Goal: Navigation & Orientation: Find specific page/section

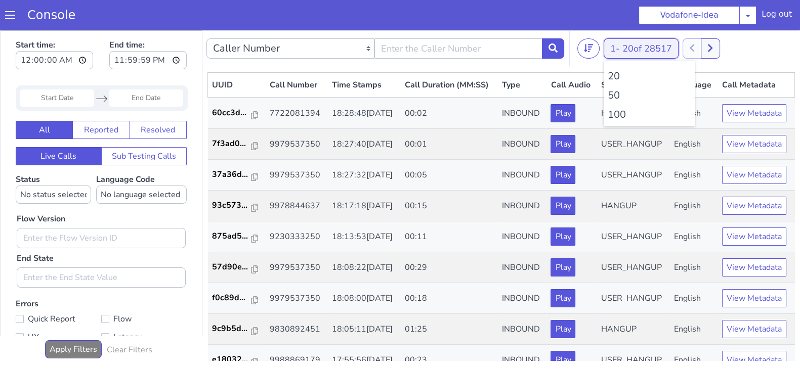
click at [615, 52] on button "1 - 20 of 28517" at bounding box center [641, 48] width 75 height 20
click at [613, 114] on li "100" at bounding box center [649, 114] width 83 height 15
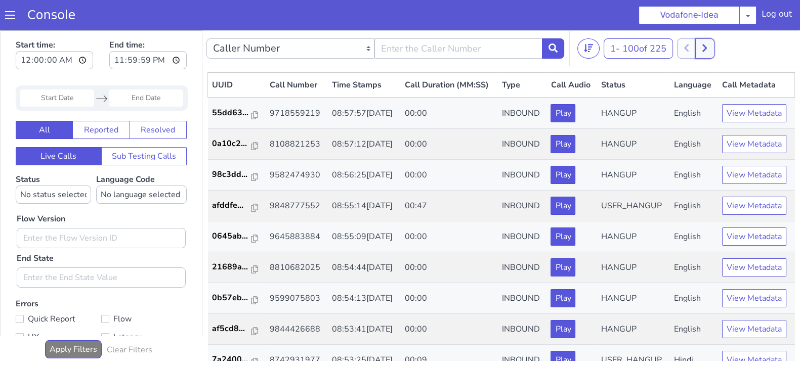
click at [707, 47] on icon at bounding box center [705, 48] width 6 height 9
click at [703, 46] on button at bounding box center [697, 48] width 19 height 20
click at [722, 49] on button at bounding box center [715, 48] width 19 height 20
click at [705, 50] on button at bounding box center [697, 48] width 19 height 20
click at [707, 46] on icon at bounding box center [704, 49] width 5 height 8
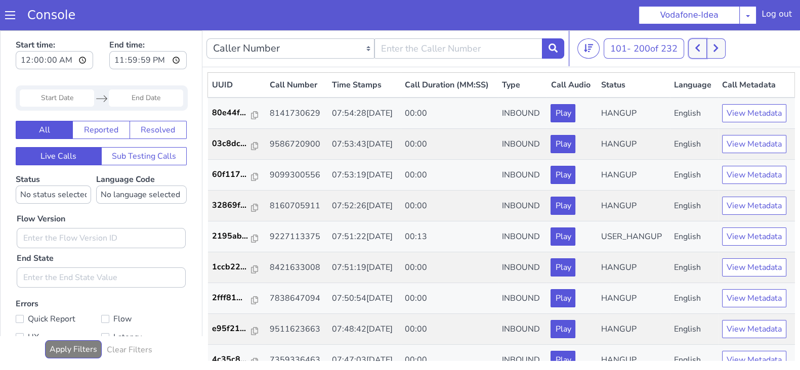
click at [698, 47] on icon at bounding box center [698, 48] width 6 height 9
click at [708, 41] on button at bounding box center [704, 48] width 19 height 20
click at [696, 44] on button at bounding box center [697, 48] width 19 height 20
drag, startPoint x: 693, startPoint y: 47, endPoint x: 701, endPoint y: 47, distance: 8.1
click at [696, 47] on div at bounding box center [695, 48] width 37 height 20
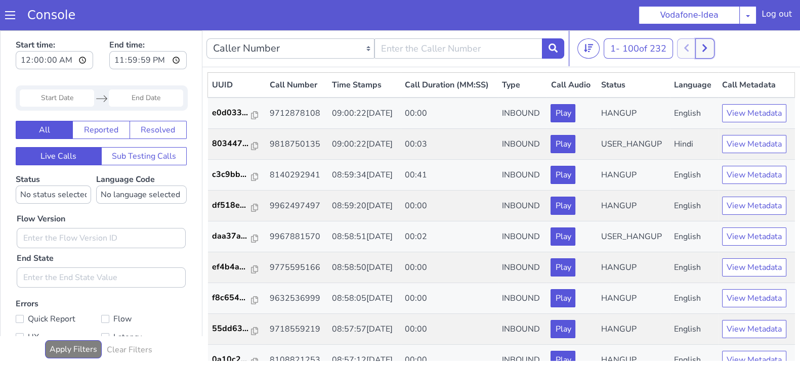
click at [706, 47] on icon at bounding box center [705, 48] width 6 height 9
click at [697, 45] on icon at bounding box center [698, 48] width 6 height 9
click at [707, 46] on icon at bounding box center [705, 48] width 6 height 9
click at [696, 44] on button at bounding box center [697, 48] width 19 height 20
click at [701, 47] on button at bounding box center [704, 48] width 19 height 20
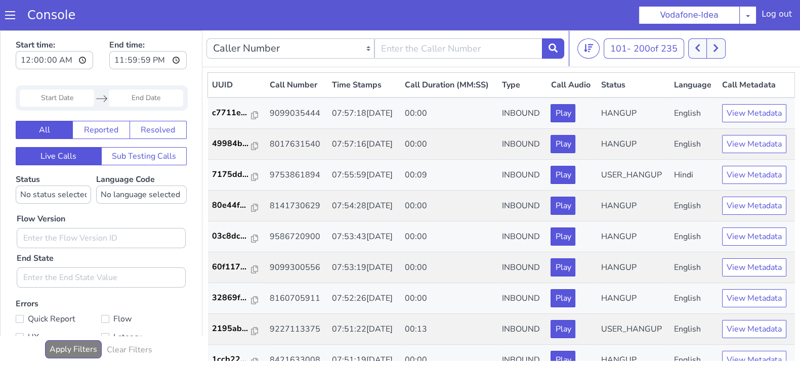
click at [688, 42] on div "101 - 200 of 235 20 50 100" at bounding box center [686, 48] width 219 height 20
click at [694, 46] on button at bounding box center [697, 48] width 19 height 20
click at [707, 53] on button at bounding box center [704, 48] width 19 height 20
click at [696, 50] on button at bounding box center [697, 48] width 19 height 20
click at [707, 49] on icon at bounding box center [705, 48] width 6 height 9
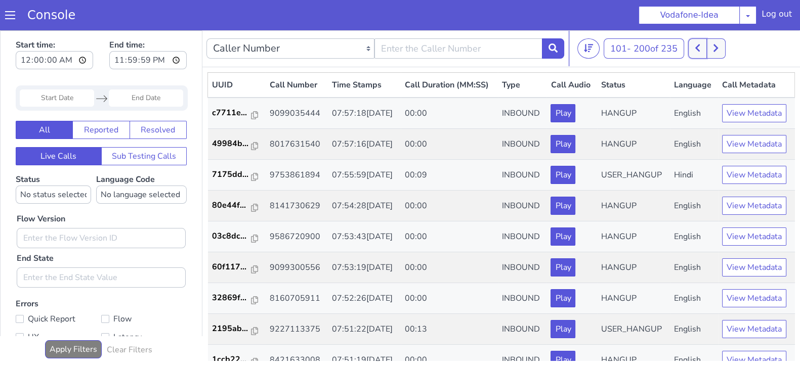
click at [696, 46] on button at bounding box center [697, 48] width 19 height 20
click at [710, 49] on button at bounding box center [704, 48] width 19 height 20
click at [700, 46] on icon at bounding box center [697, 49] width 5 height 8
click at [709, 54] on button at bounding box center [704, 48] width 19 height 20
click at [703, 52] on button at bounding box center [697, 48] width 19 height 20
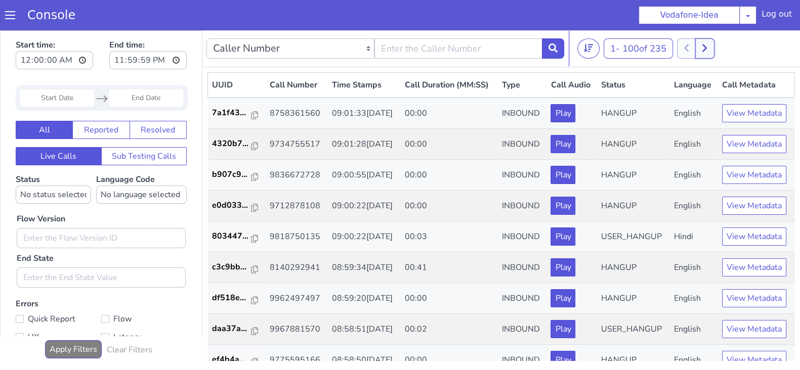
click at [707, 50] on icon at bounding box center [705, 48] width 6 height 9
click at [713, 47] on button at bounding box center [715, 48] width 19 height 20
click at [692, 48] on button at bounding box center [697, 48] width 19 height 20
click at [707, 50] on icon at bounding box center [705, 48] width 6 height 9
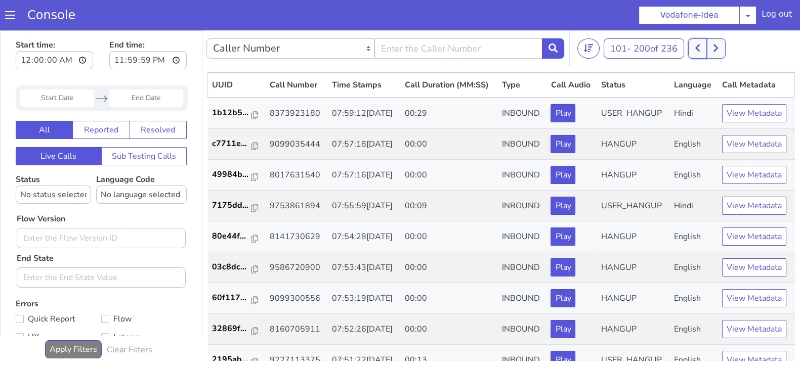
click at [703, 49] on button at bounding box center [697, 48] width 19 height 20
click at [719, 47] on div "1 - 100 of 236 20 50 100" at bounding box center [686, 48] width 219 height 20
click at [707, 47] on icon at bounding box center [704, 49] width 5 height 8
click at [697, 47] on icon at bounding box center [698, 48] width 6 height 9
click at [701, 47] on button at bounding box center [704, 48] width 19 height 20
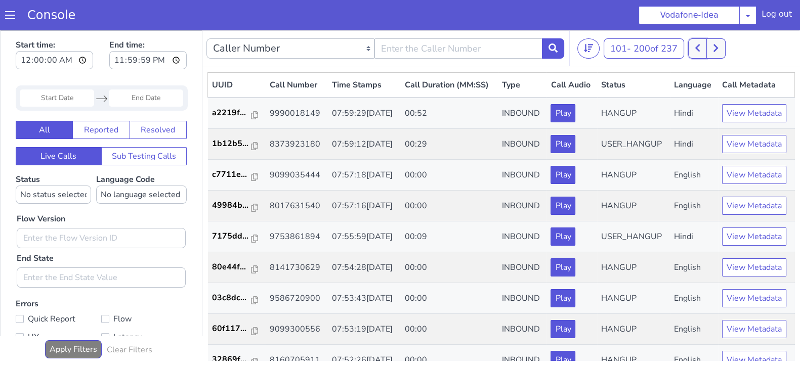
click at [698, 44] on icon at bounding box center [698, 48] width 6 height 9
click at [712, 42] on button at bounding box center [704, 48] width 19 height 20
click at [698, 47] on icon at bounding box center [698, 48] width 6 height 9
click at [710, 51] on button at bounding box center [704, 48] width 19 height 20
click at [696, 49] on button at bounding box center [697, 48] width 19 height 20
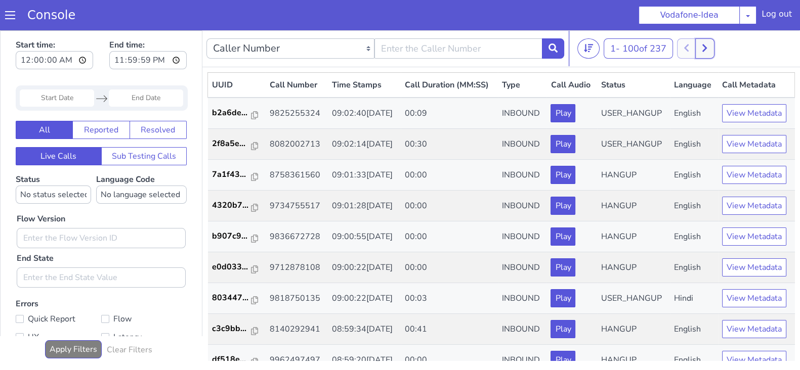
click at [714, 47] on button at bounding box center [704, 48] width 19 height 20
click at [703, 45] on button at bounding box center [697, 48] width 19 height 20
click at [718, 44] on div "1 - 100 of 237 20 50 100" at bounding box center [686, 48] width 219 height 20
click at [707, 47] on icon at bounding box center [704, 49] width 5 height 8
click at [694, 49] on button at bounding box center [697, 48] width 19 height 20
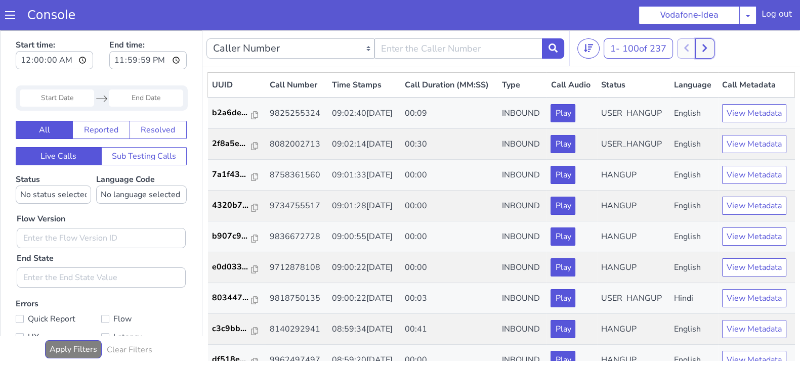
click at [709, 45] on button at bounding box center [704, 48] width 19 height 20
click at [698, 44] on icon at bounding box center [698, 48] width 6 height 9
click at [707, 46] on icon at bounding box center [705, 48] width 6 height 9
click at [696, 47] on button at bounding box center [697, 48] width 19 height 20
click at [714, 47] on button at bounding box center [704, 48] width 19 height 20
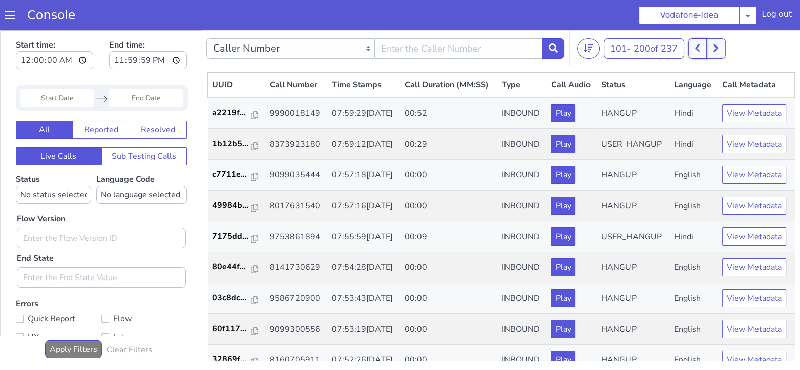
click at [697, 50] on icon at bounding box center [698, 48] width 6 height 9
click at [714, 47] on button at bounding box center [704, 48] width 19 height 20
click at [700, 47] on icon at bounding box center [698, 48] width 6 height 9
click at [712, 47] on button at bounding box center [704, 48] width 19 height 20
click at [698, 42] on button at bounding box center [697, 48] width 19 height 20
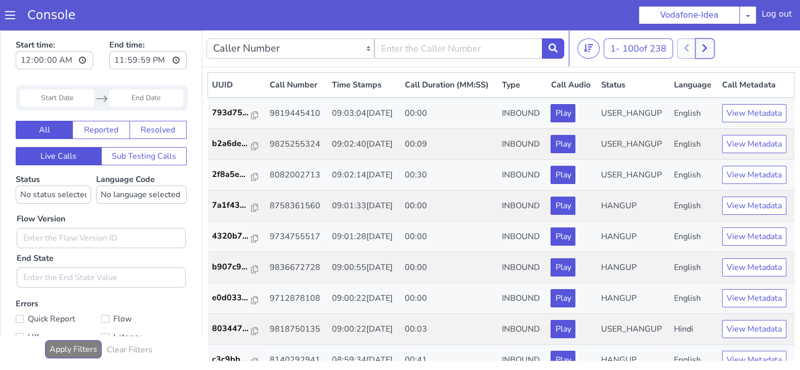
click at [714, 41] on button at bounding box center [704, 48] width 19 height 20
click at [697, 44] on icon at bounding box center [698, 48] width 6 height 9
click at [712, 47] on button at bounding box center [704, 48] width 19 height 20
click at [700, 47] on icon at bounding box center [698, 48] width 6 height 9
click at [701, 47] on button at bounding box center [704, 48] width 19 height 20
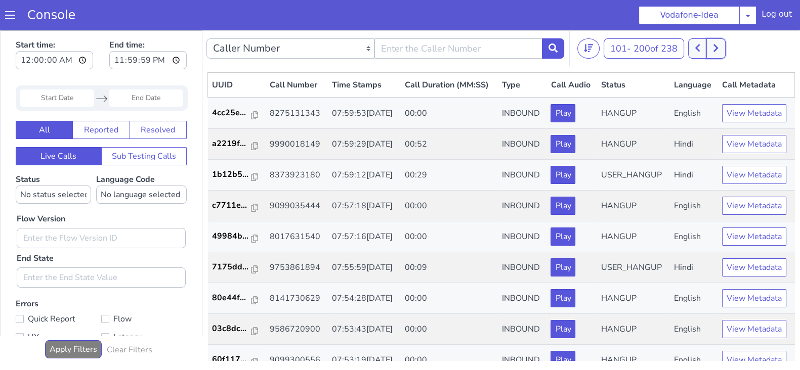
drag, startPoint x: 709, startPoint y: 48, endPoint x: 703, endPoint y: 45, distance: 7.0
click at [704, 45] on div at bounding box center [706, 48] width 37 height 20
click at [702, 45] on button at bounding box center [697, 48] width 19 height 20
click at [709, 50] on icon at bounding box center [710, 48] width 6 height 9
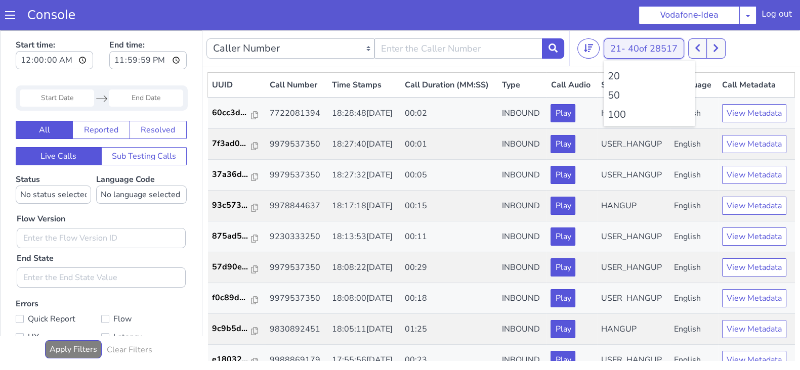
click at [630, 48] on span "40 of 28517" at bounding box center [653, 48] width 50 height 12
click at [613, 114] on li "100" at bounding box center [649, 114] width 83 height 15
click at [709, 51] on div at bounding box center [706, 48] width 37 height 20
click at [716, 50] on icon at bounding box center [716, 48] width 6 height 9
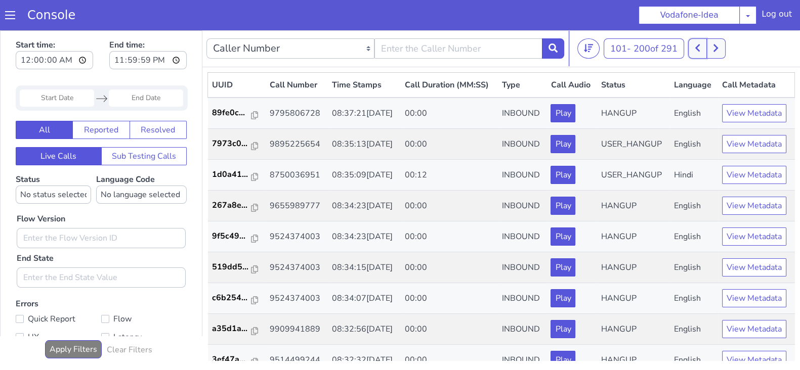
click at [698, 49] on icon at bounding box center [698, 48] width 6 height 9
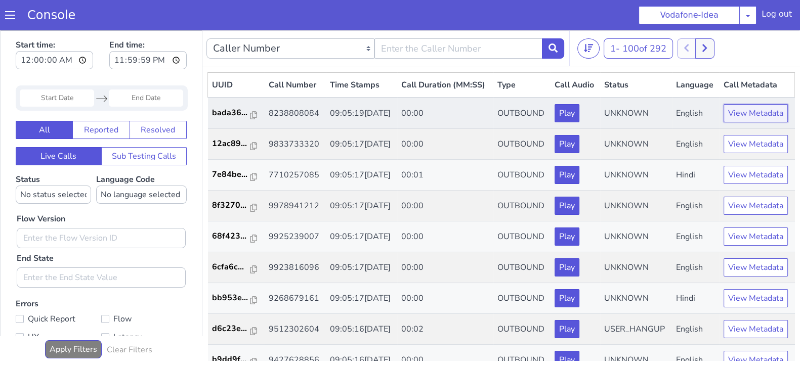
click at [738, 122] on button "View Metadata" at bounding box center [755, 113] width 64 height 18
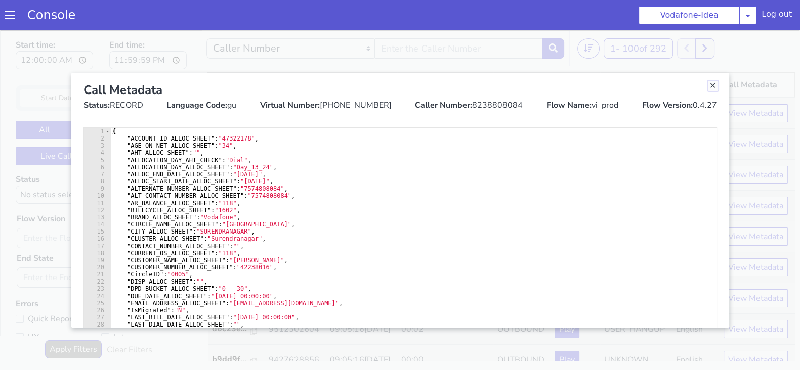
click at [709, 87] on link "Close" at bounding box center [713, 86] width 10 height 10
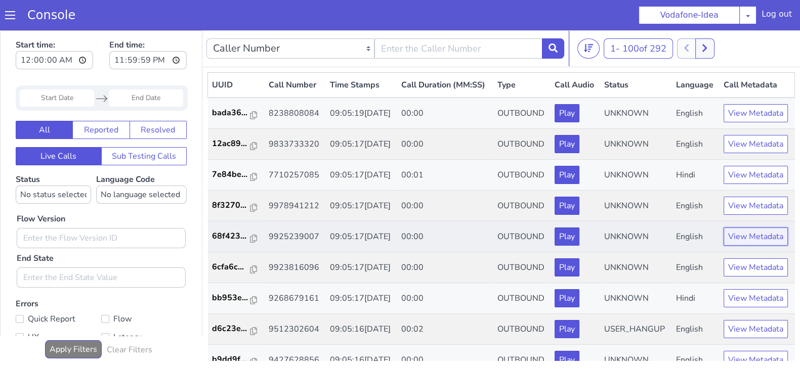
click at [742, 246] on button "View Metadata" at bounding box center [755, 237] width 64 height 18
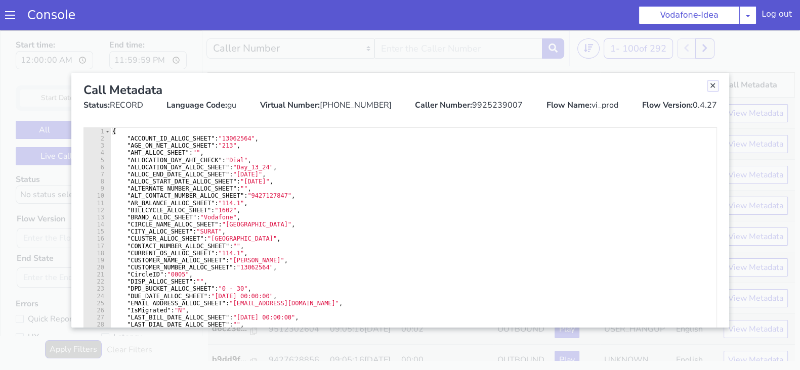
click at [713, 84] on link "Close" at bounding box center [713, 86] width 10 height 10
